Goal: Task Accomplishment & Management: Manage account settings

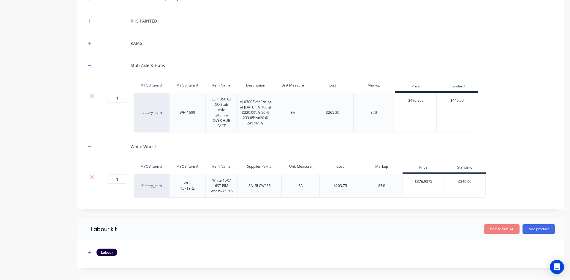
scroll to position [296, 0]
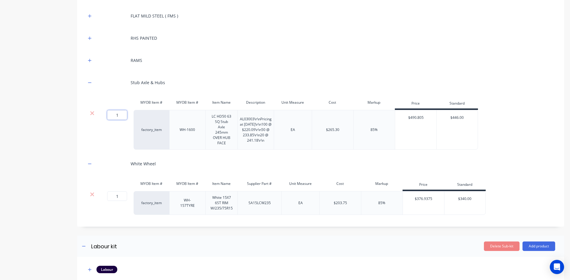
click at [117, 115] on input "1" at bounding box center [117, 114] width 20 height 9
type input "2"
click at [119, 197] on input "1" at bounding box center [117, 196] width 20 height 9
type input "2"
click at [109, 158] on div at bounding box center [111, 164] width 30 height 16
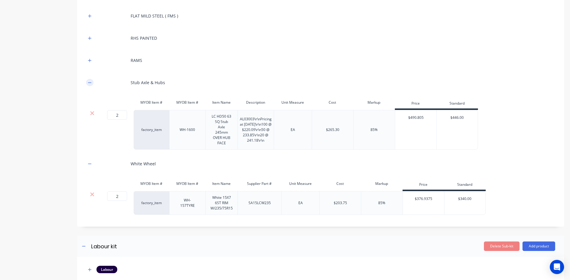
click at [89, 83] on icon "button" at bounding box center [90, 83] width 4 height 4
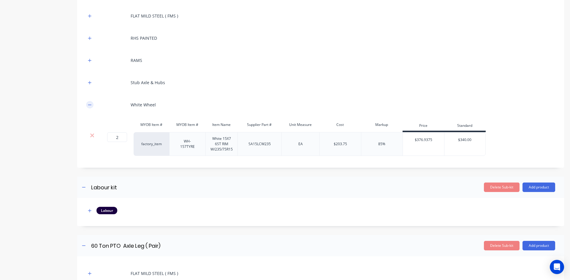
click at [90, 107] on icon "button" at bounding box center [90, 105] width 4 height 4
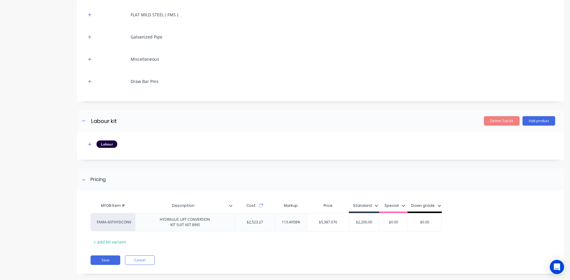
scroll to position [757, 0]
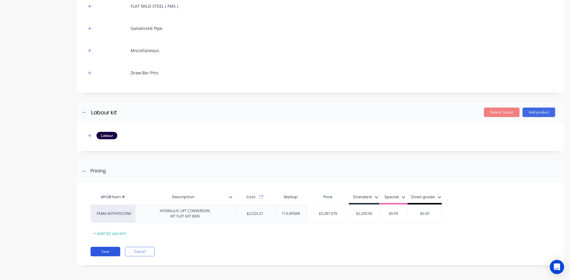
click at [103, 253] on button "Save" at bounding box center [106, 251] width 30 height 9
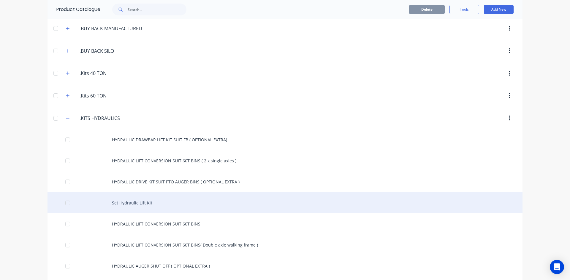
scroll to position [148, 0]
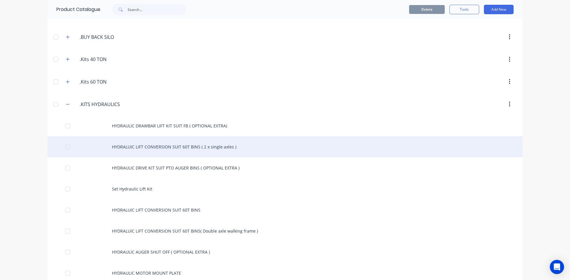
click at [161, 144] on div "HYDRALUIC LIFT CONVERSION SUIT 60T BINS ( 2 x single axles )" at bounding box center [284, 147] width 475 height 21
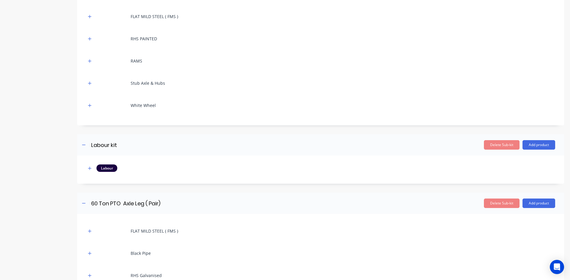
scroll to position [297, 0]
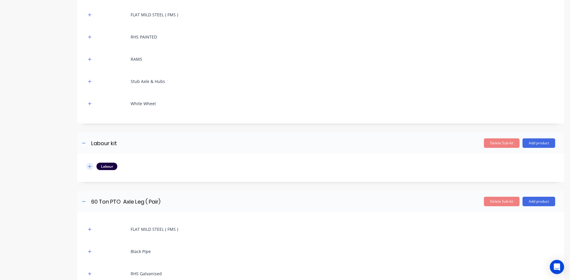
click at [91, 166] on icon "button" at bounding box center [90, 167] width 4 height 4
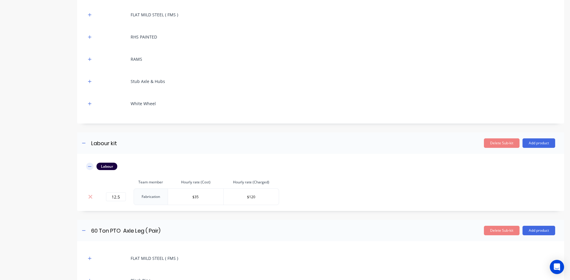
click at [90, 166] on icon "button" at bounding box center [90, 167] width 4 height 4
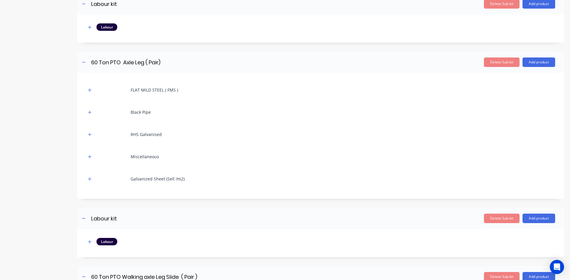
scroll to position [534, 0]
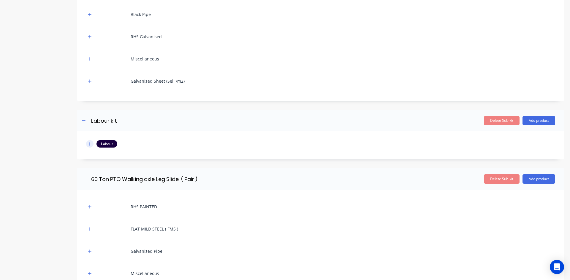
click at [89, 145] on icon "button" at bounding box center [90, 144] width 4 height 4
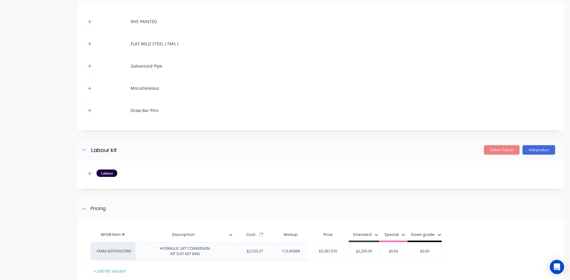
scroll to position [772, 0]
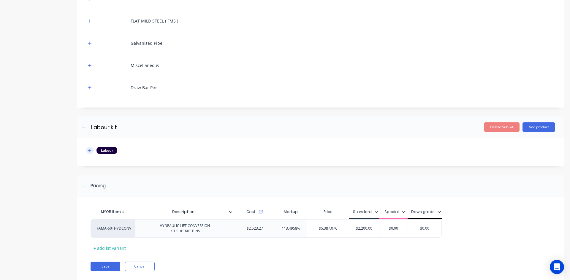
click at [89, 151] on icon "button" at bounding box center [89, 150] width 3 height 3
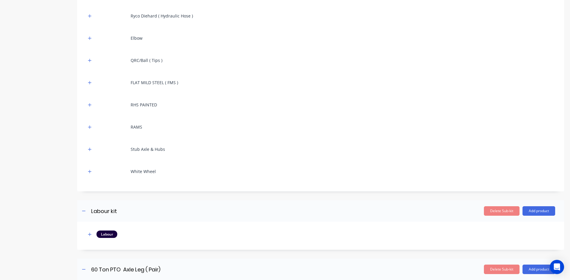
scroll to position [297, 0]
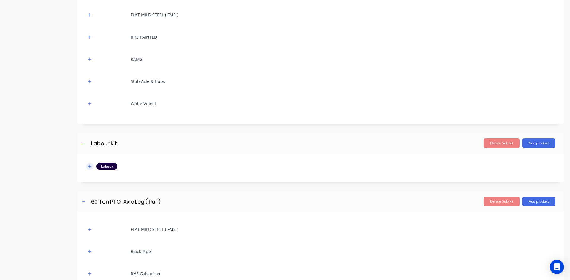
click at [91, 167] on icon "button" at bounding box center [89, 166] width 3 height 3
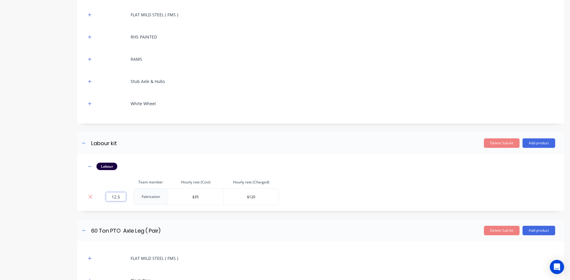
drag, startPoint x: 121, startPoint y: 197, endPoint x: 105, endPoint y: 197, distance: 16.0
click at [105, 197] on div "12.5" at bounding box center [115, 197] width 31 height 9
type input "6.5"
click at [133, 158] on div "Labour Team member Hourly rate (Cost) Hourly rate (Charged) 6.5 Fabrication $35…" at bounding box center [320, 182] width 487 height 57
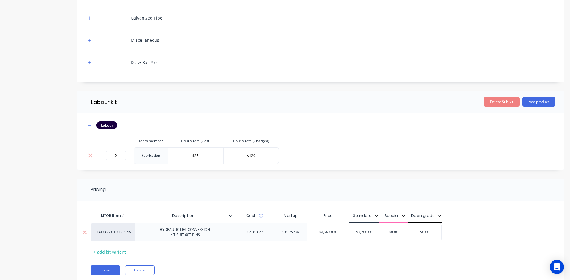
scroll to position [845, 0]
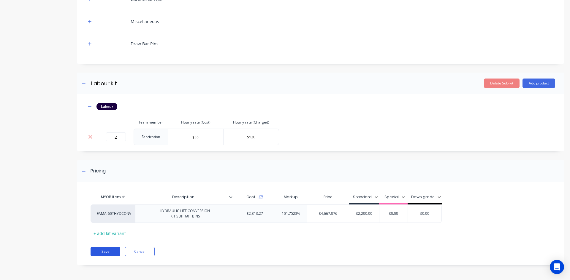
click at [106, 250] on button "Save" at bounding box center [106, 251] width 30 height 9
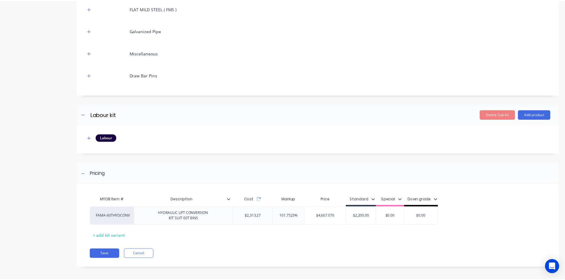
scroll to position [757, 0]
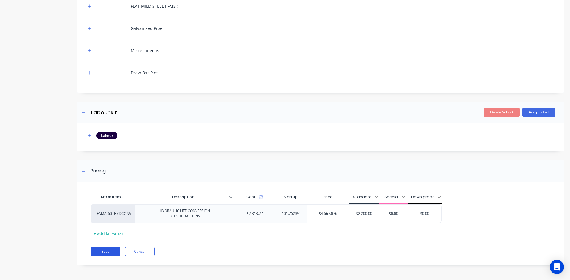
click at [106, 253] on button "Save" at bounding box center [106, 251] width 30 height 9
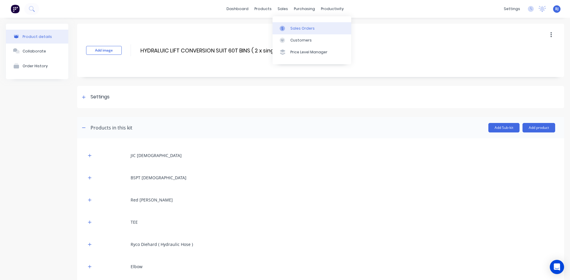
click at [283, 27] on icon at bounding box center [282, 28] width 2 height 3
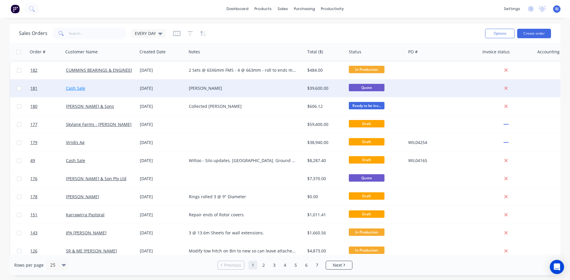
click at [80, 88] on link "Cash Sale" at bounding box center [75, 88] width 19 height 6
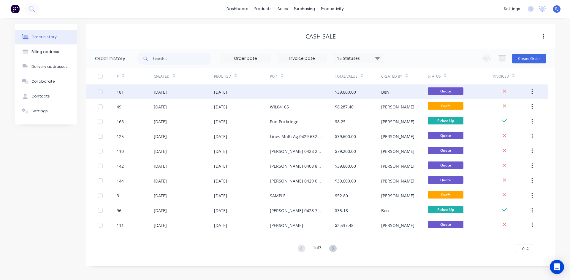
click at [161, 91] on div "[DATE]" at bounding box center [160, 92] width 13 height 6
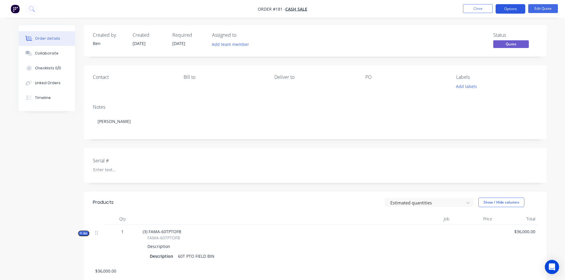
click at [523, 11] on button "Options" at bounding box center [511, 8] width 30 height 9
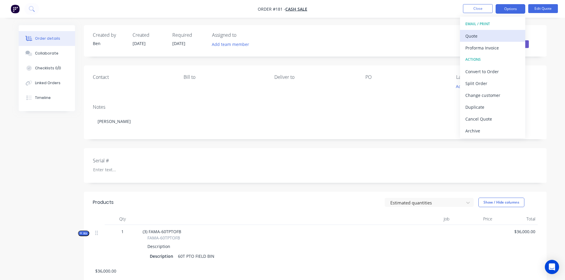
click at [479, 36] on div "Quote" at bounding box center [493, 36] width 55 height 9
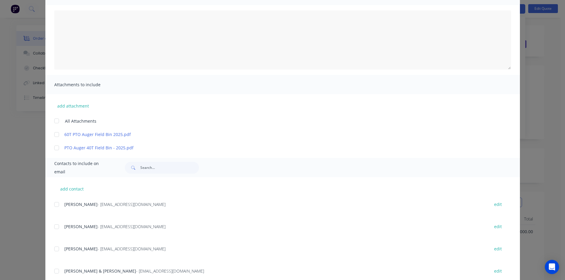
scroll to position [30, 0]
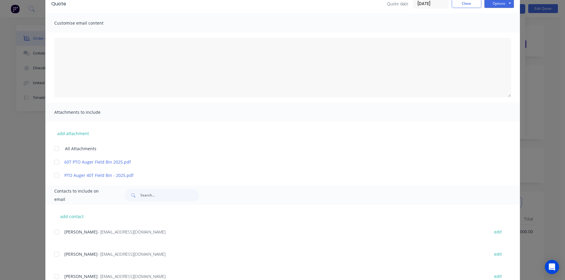
click at [55, 231] on div at bounding box center [57, 232] width 12 height 12
click at [492, 233] on button "edit" at bounding box center [498, 232] width 15 height 8
select select "AU"
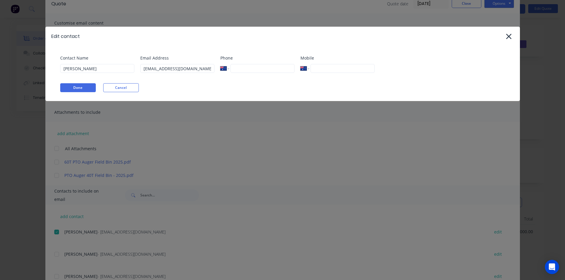
click at [320, 67] on input "tel" at bounding box center [343, 68] width 64 height 9
type input "0418 443 470"
drag, startPoint x: 147, startPoint y: 69, endPoint x: 152, endPoint y: 77, distance: 8.8
click at [148, 71] on input "[EMAIL_ADDRESS][DOMAIN_NAME]" at bounding box center [177, 68] width 74 height 9
type input "[EMAIL_ADDRESS][DOMAIN_NAME]"
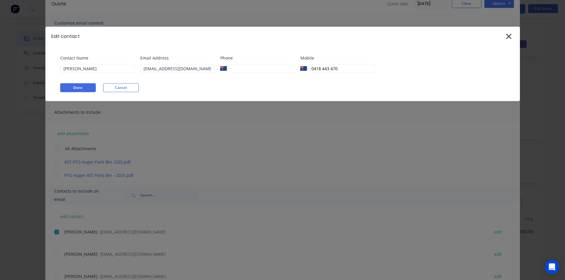
click at [215, 88] on div "Done Cancel" at bounding box center [285, 87] width 451 height 9
click at [86, 88] on button "Done" at bounding box center [78, 87] width 36 height 9
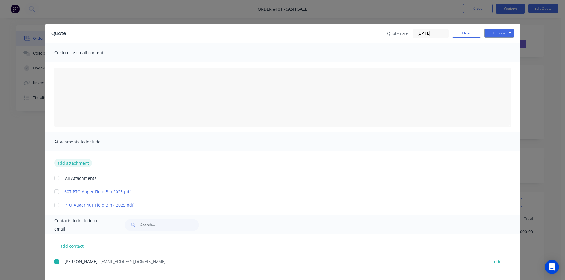
click at [63, 163] on button "add attachment" at bounding box center [73, 163] width 38 height 9
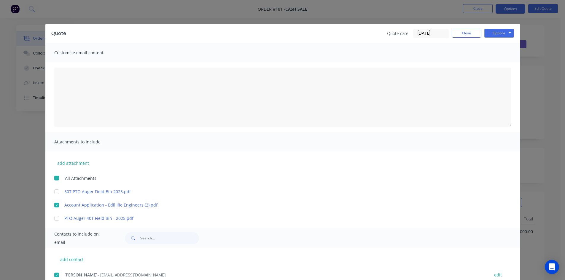
click at [56, 192] on div at bounding box center [57, 192] width 12 height 12
click at [54, 219] on div at bounding box center [57, 219] width 12 height 12
click at [494, 33] on button "Options" at bounding box center [500, 33] width 30 height 9
click at [495, 61] on button "Email" at bounding box center [504, 63] width 38 height 10
click at [462, 34] on button "Close" at bounding box center [467, 33] width 30 height 9
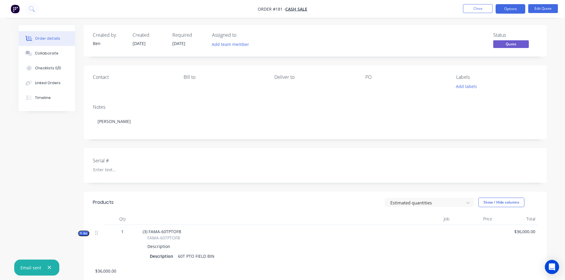
click at [51, 269] on button "button" at bounding box center [49, 267] width 7 height 7
